Goal: Task Accomplishment & Management: Use online tool/utility

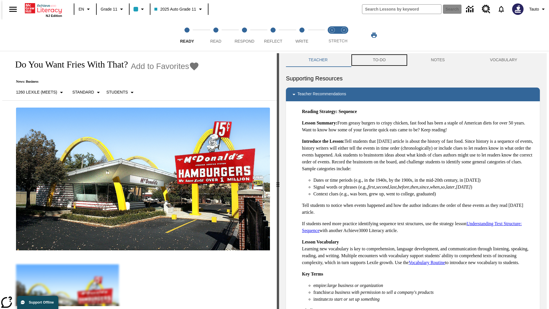
click at [379, 60] on button "TO-DO" at bounding box center [379, 60] width 58 height 14
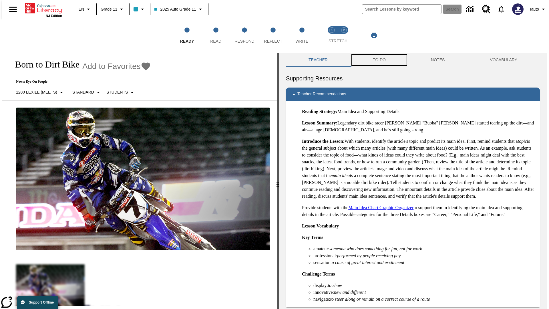
click at [379, 60] on button "TO-DO" at bounding box center [379, 60] width 58 height 14
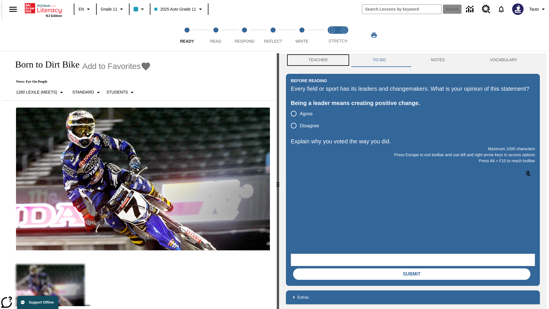
scroll to position [0, 0]
